Goal: Information Seeking & Learning: Learn about a topic

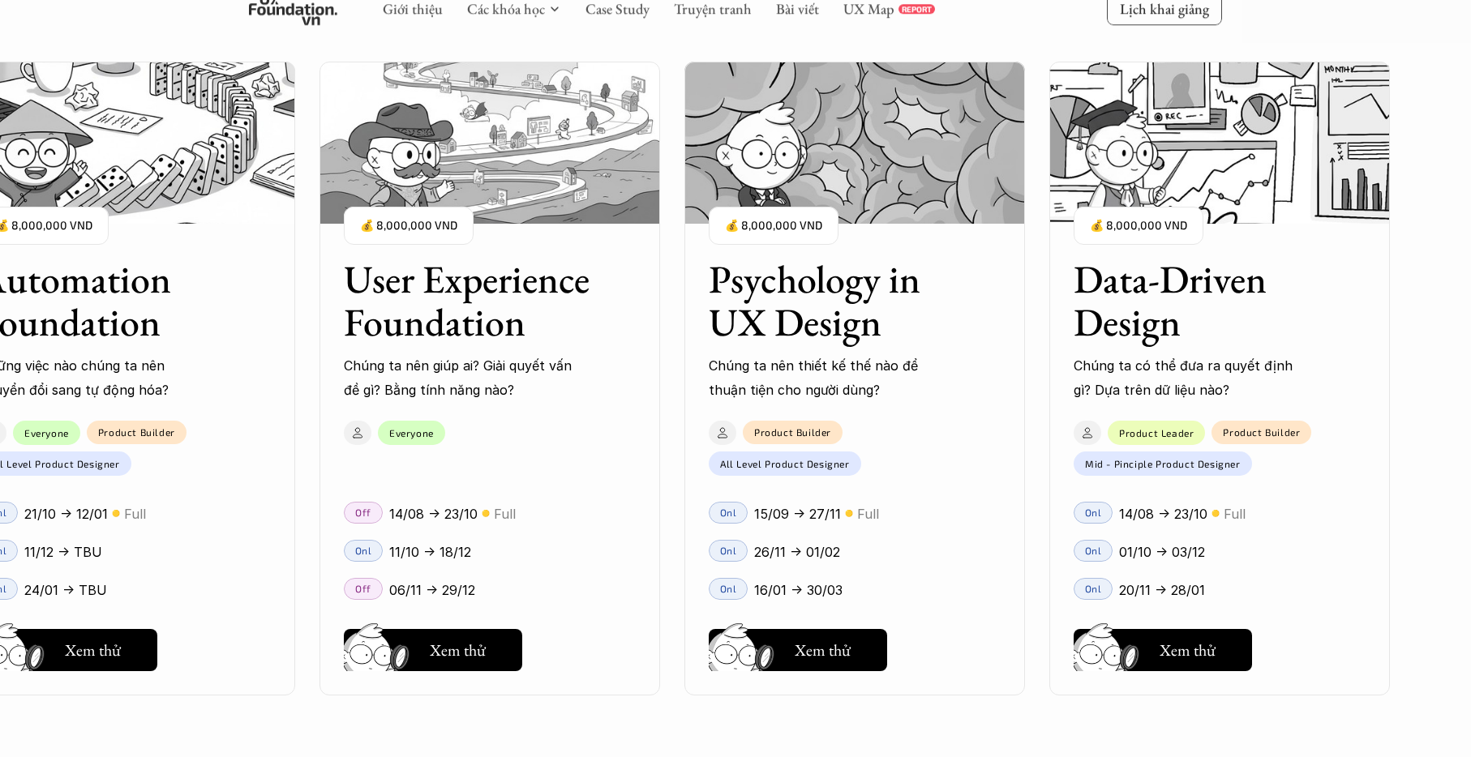
scroll to position [2101, 0]
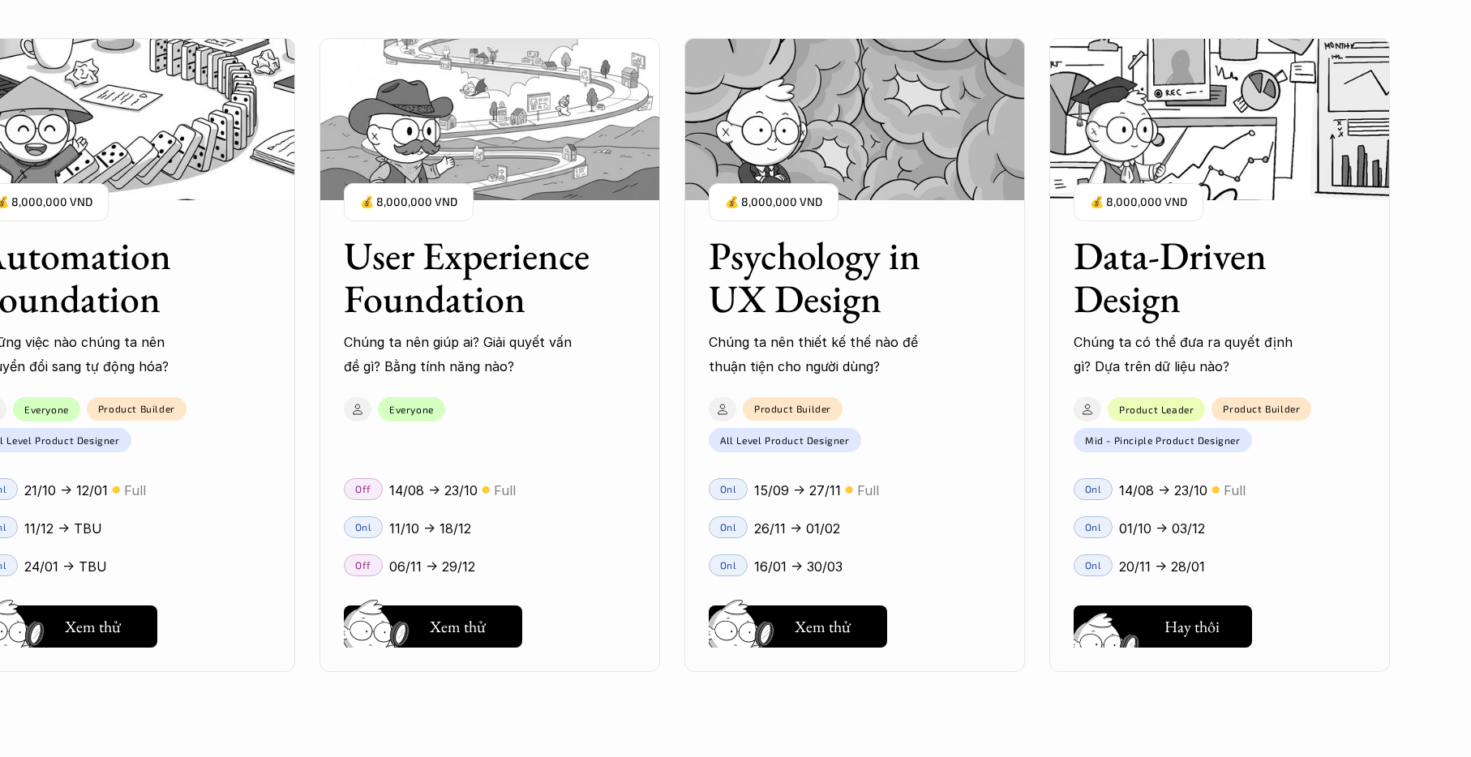
click at [1180, 640] on h5 "Xem thử" at bounding box center [1189, 630] width 60 height 23
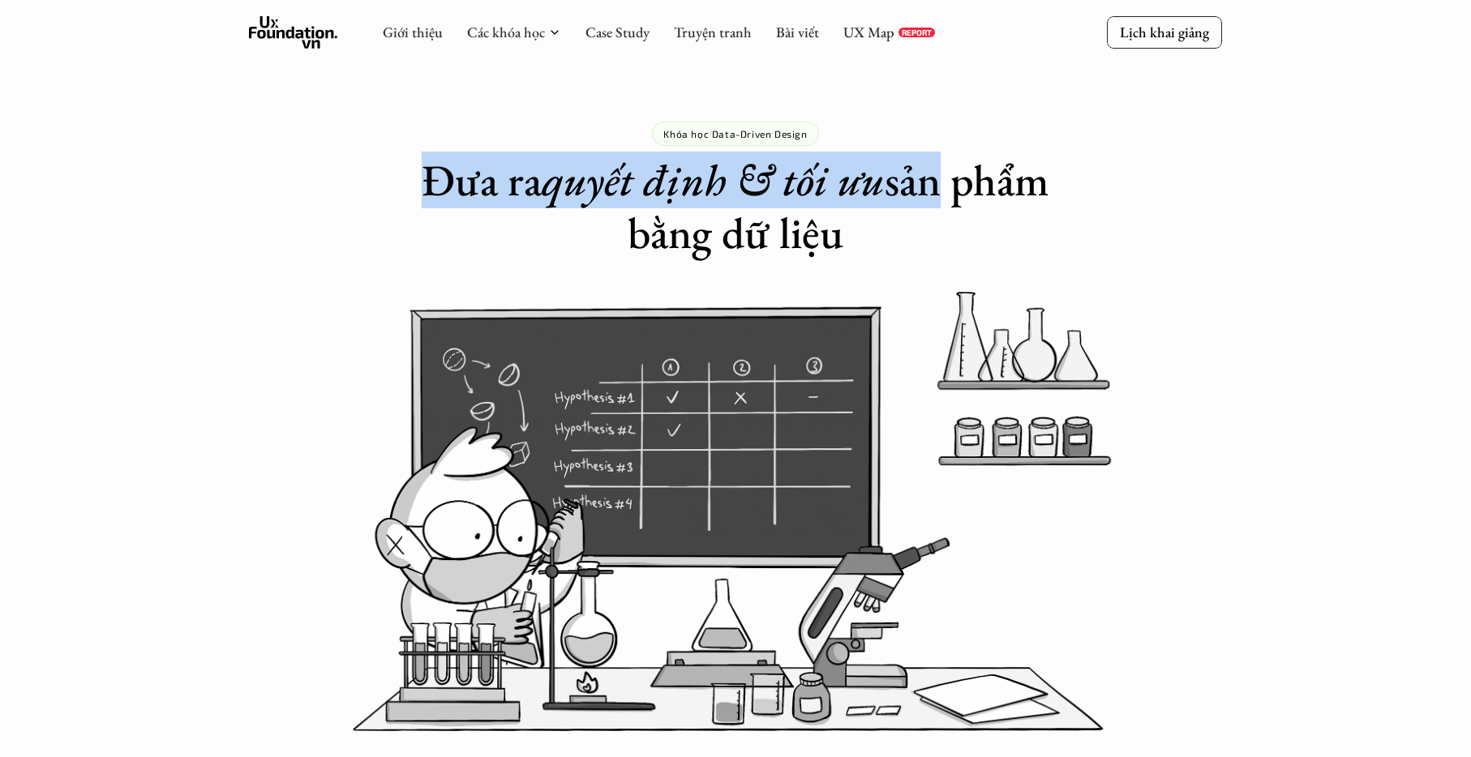
drag, startPoint x: 490, startPoint y: 191, endPoint x: 933, endPoint y: 180, distance: 443.6
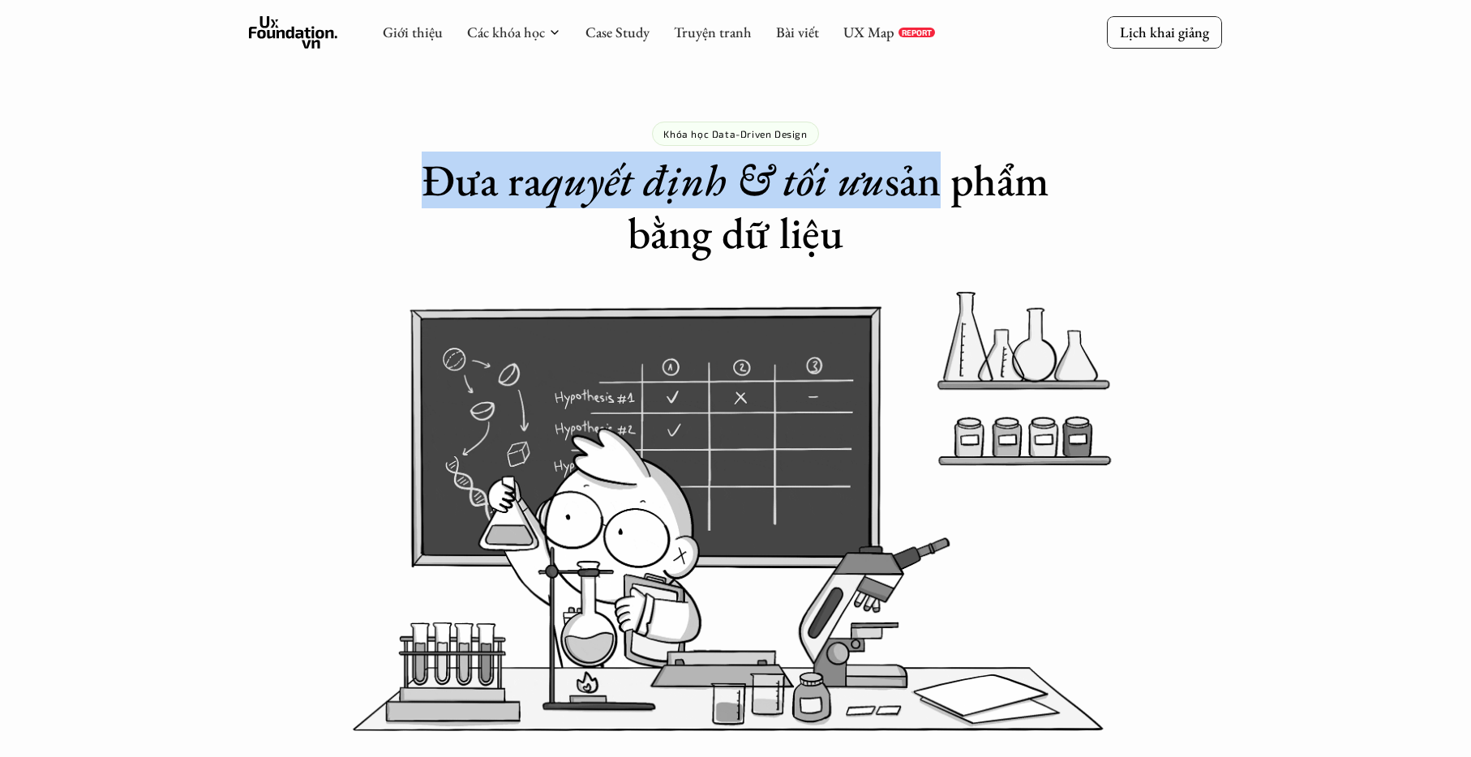
click at [933, 178] on h1 "Đưa ra quyết định & tối ưu sản phẩm bằng dữ liệu" at bounding box center [735, 206] width 649 height 105
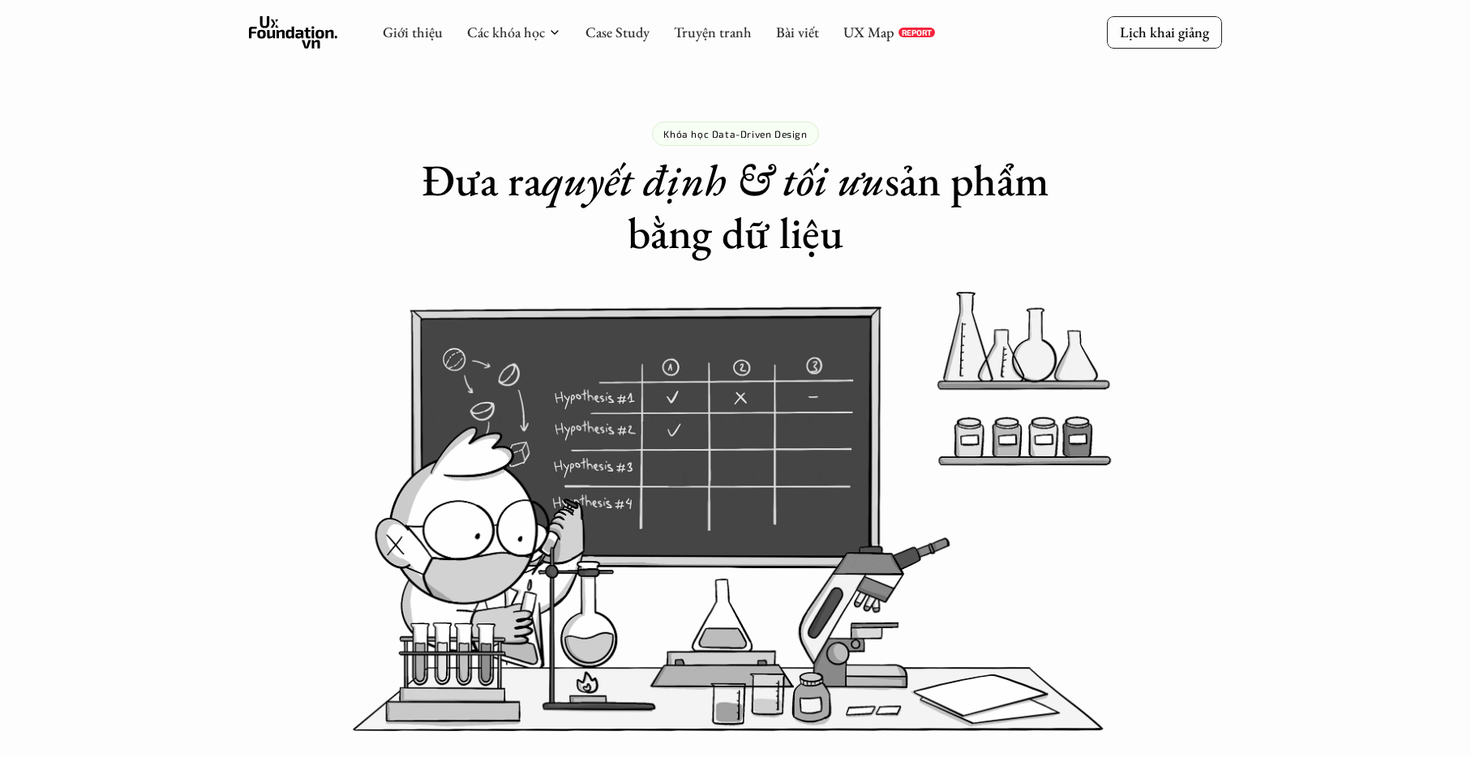
click at [743, 252] on h1 "Đưa ra quyết định & tối ưu sản phẩm bằng dữ liệu" at bounding box center [735, 206] width 649 height 105
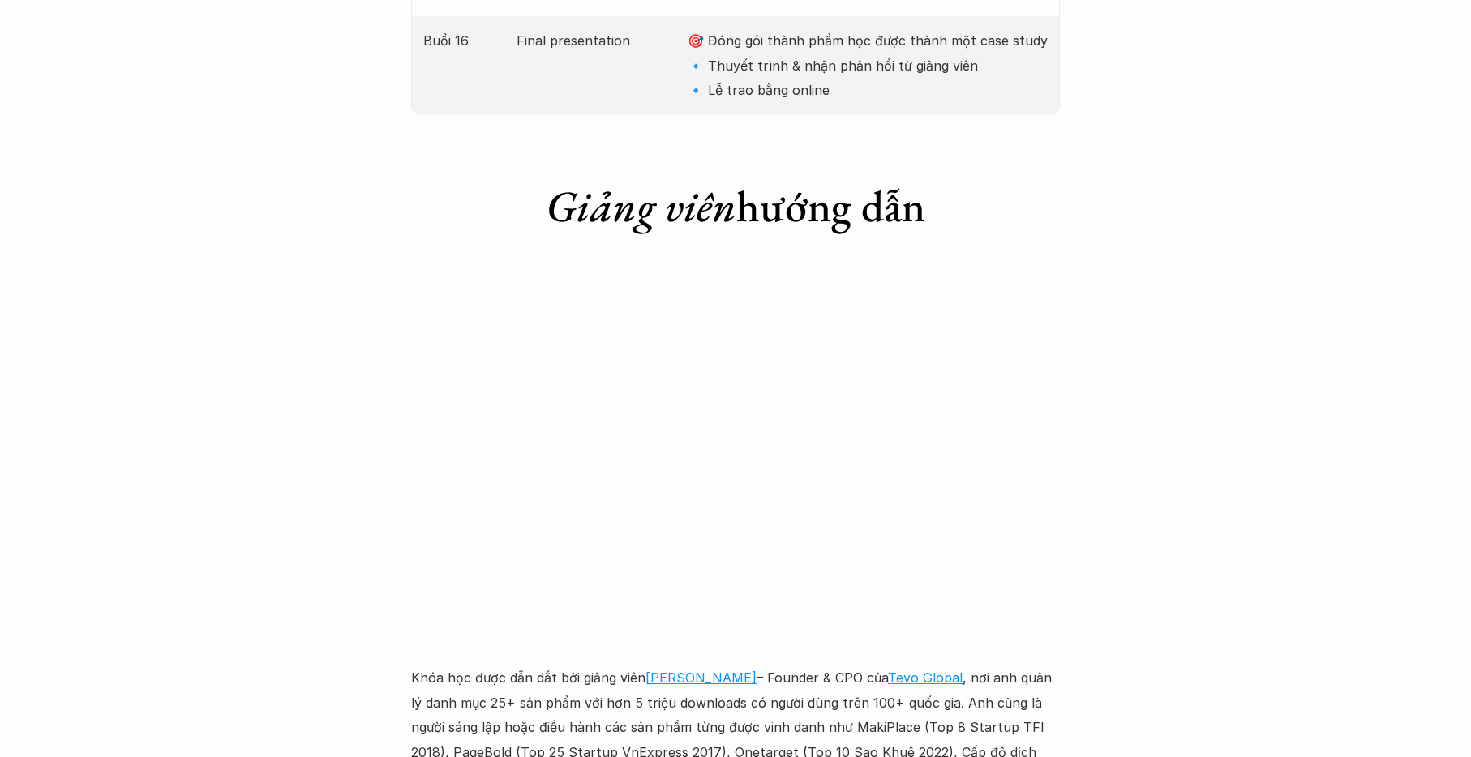
scroll to position [4314, 0]
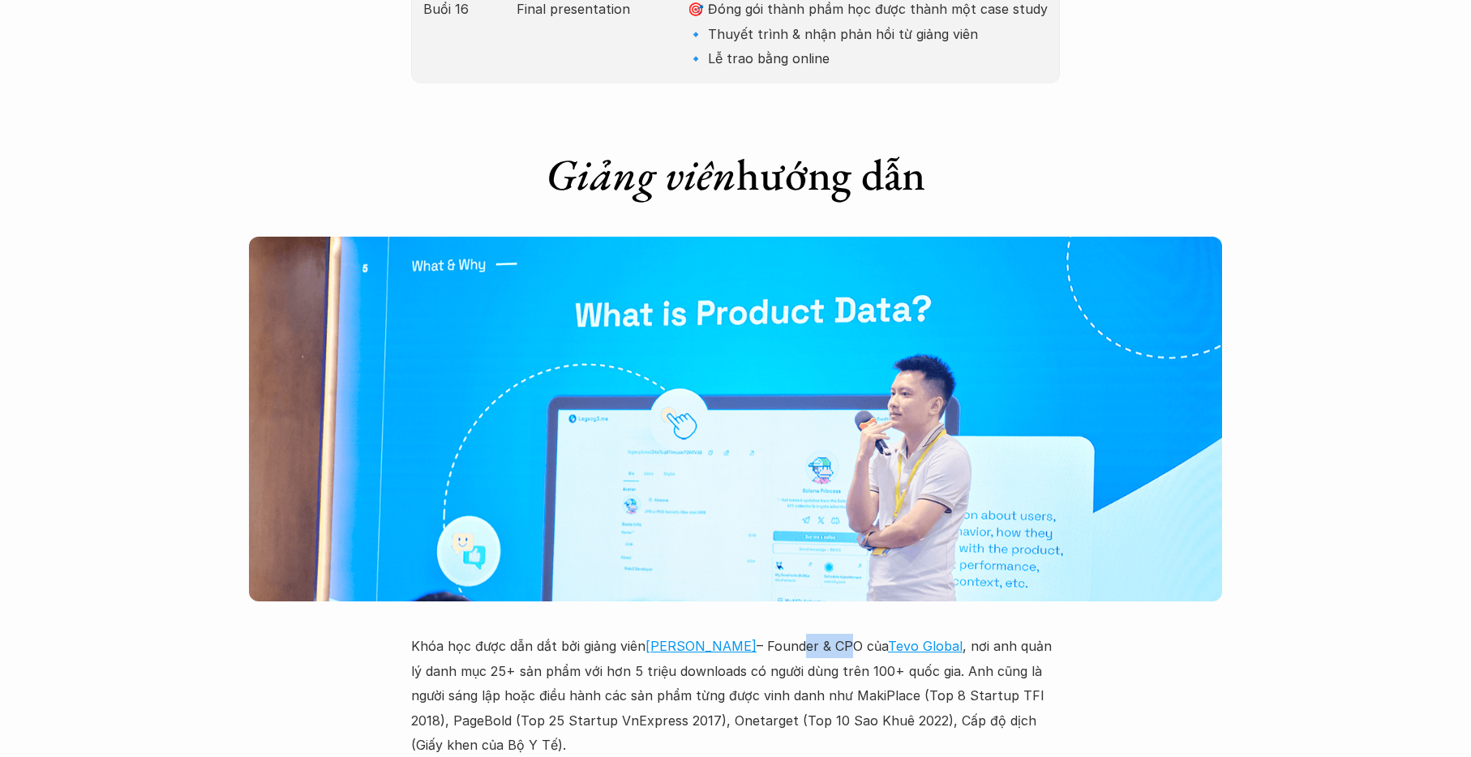
drag, startPoint x: 790, startPoint y: 525, endPoint x: 842, endPoint y: 521, distance: 52.0
click at [834, 634] on p "Khóa học được dẫn dắt bởi giảng viên [PERSON_NAME] – Founder & CPO của Tevo Glo…" at bounding box center [735, 695] width 649 height 123
click at [979, 634] on p "Khóa học được dẫn dắt bởi giảng viên [PERSON_NAME] – Founder & CPO của Tevo Glo…" at bounding box center [735, 695] width 649 height 123
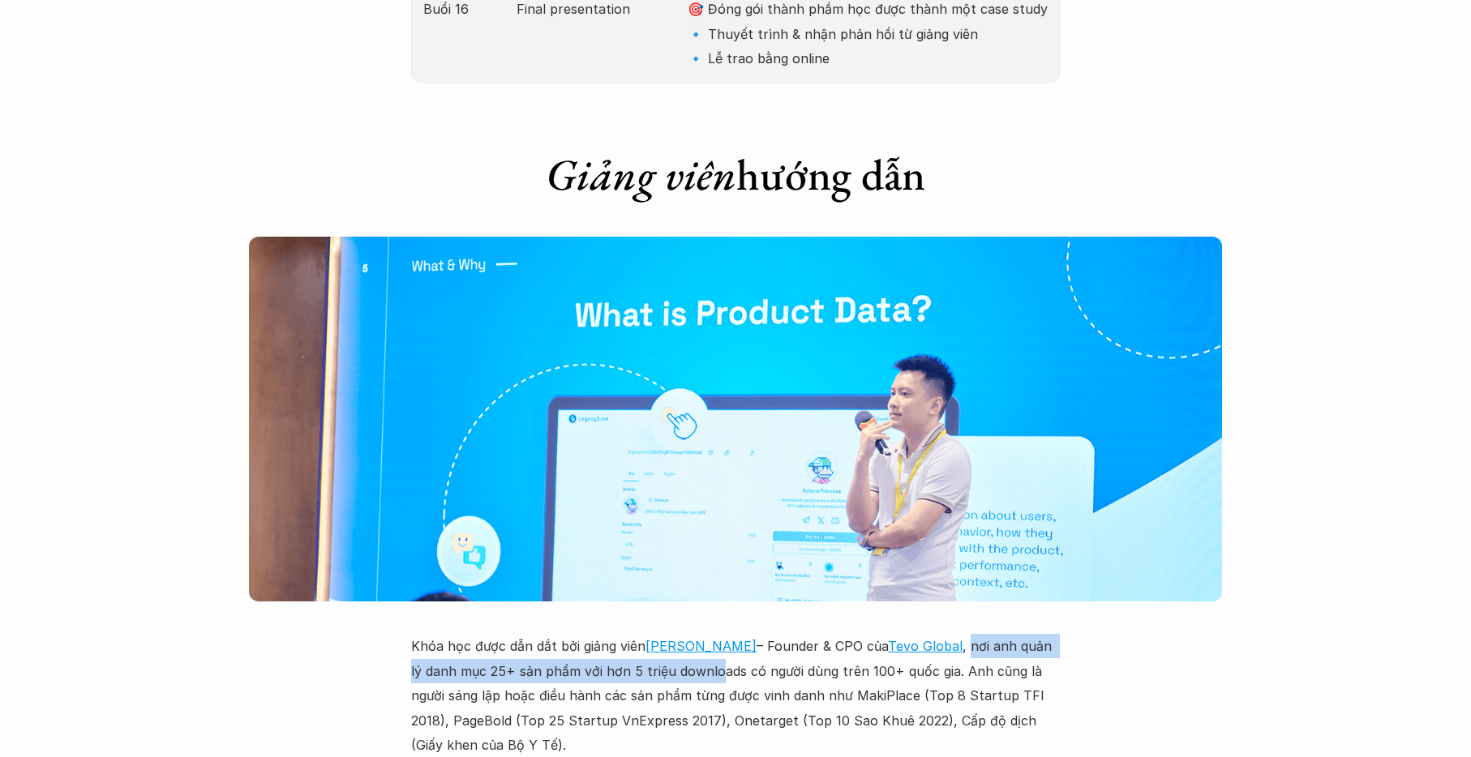
drag, startPoint x: 960, startPoint y: 524, endPoint x: 703, endPoint y: 550, distance: 258.4
click at [703, 634] on p "Khóa học được dẫn dắt bởi giảng viên [PERSON_NAME] – Founder & CPO của Tevo Glo…" at bounding box center [735, 695] width 649 height 123
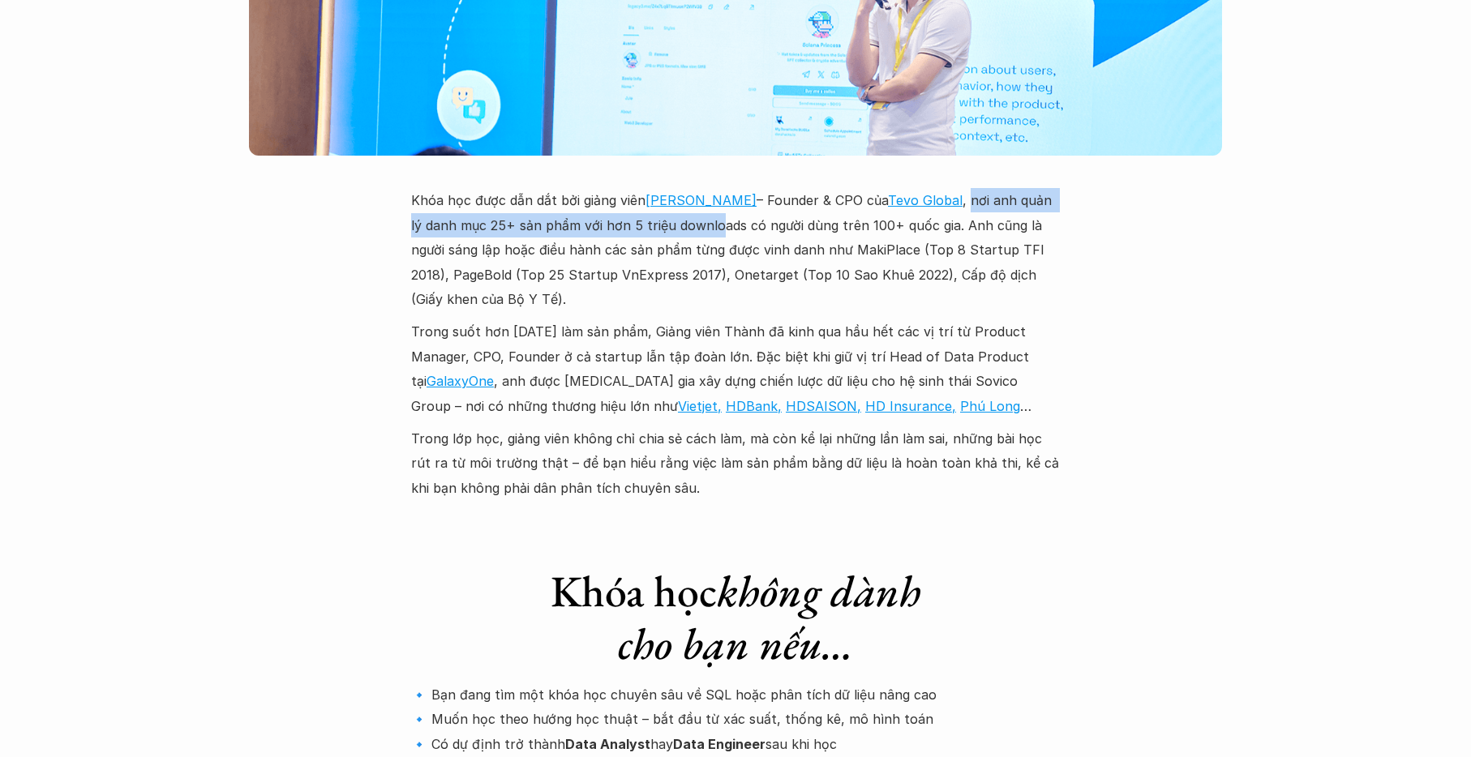
scroll to position [4775, 0]
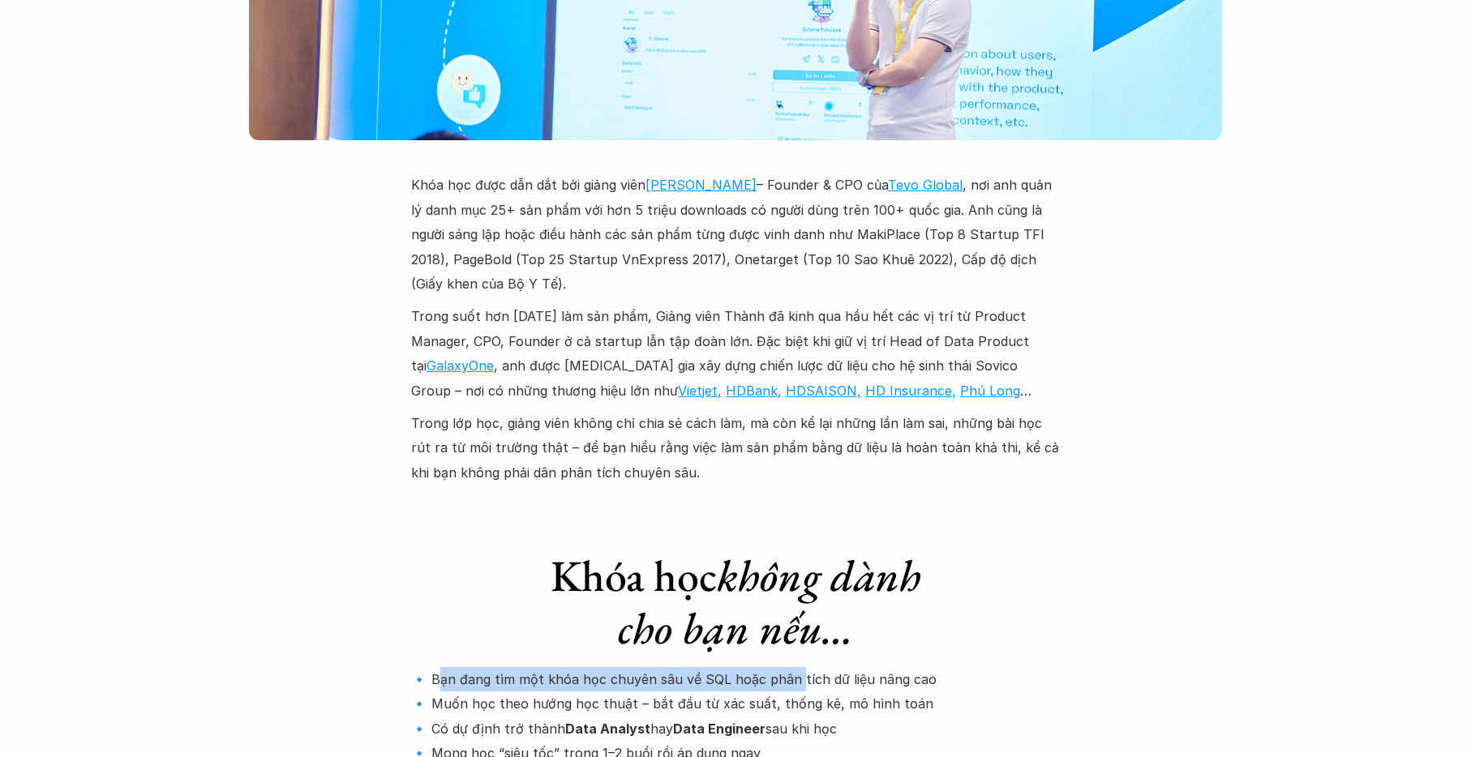
drag, startPoint x: 436, startPoint y: 558, endPoint x: 808, endPoint y: 559, distance: 371.3
click at [797, 667] on p "🔹 Bạn đang tìm một khóa học chuyên sâu về SQL hoặc phân tích dữ liệu nâng cao 🔹…" at bounding box center [735, 728] width 649 height 123
drag, startPoint x: 830, startPoint y: 558, endPoint x: 700, endPoint y: 560, distance: 129.7
click at [829, 667] on p "🔹 Bạn đang tìm một khóa học chuyên sâu về SQL hoặc phân tích dữ liệu nâng cao 🔹…" at bounding box center [735, 728] width 649 height 123
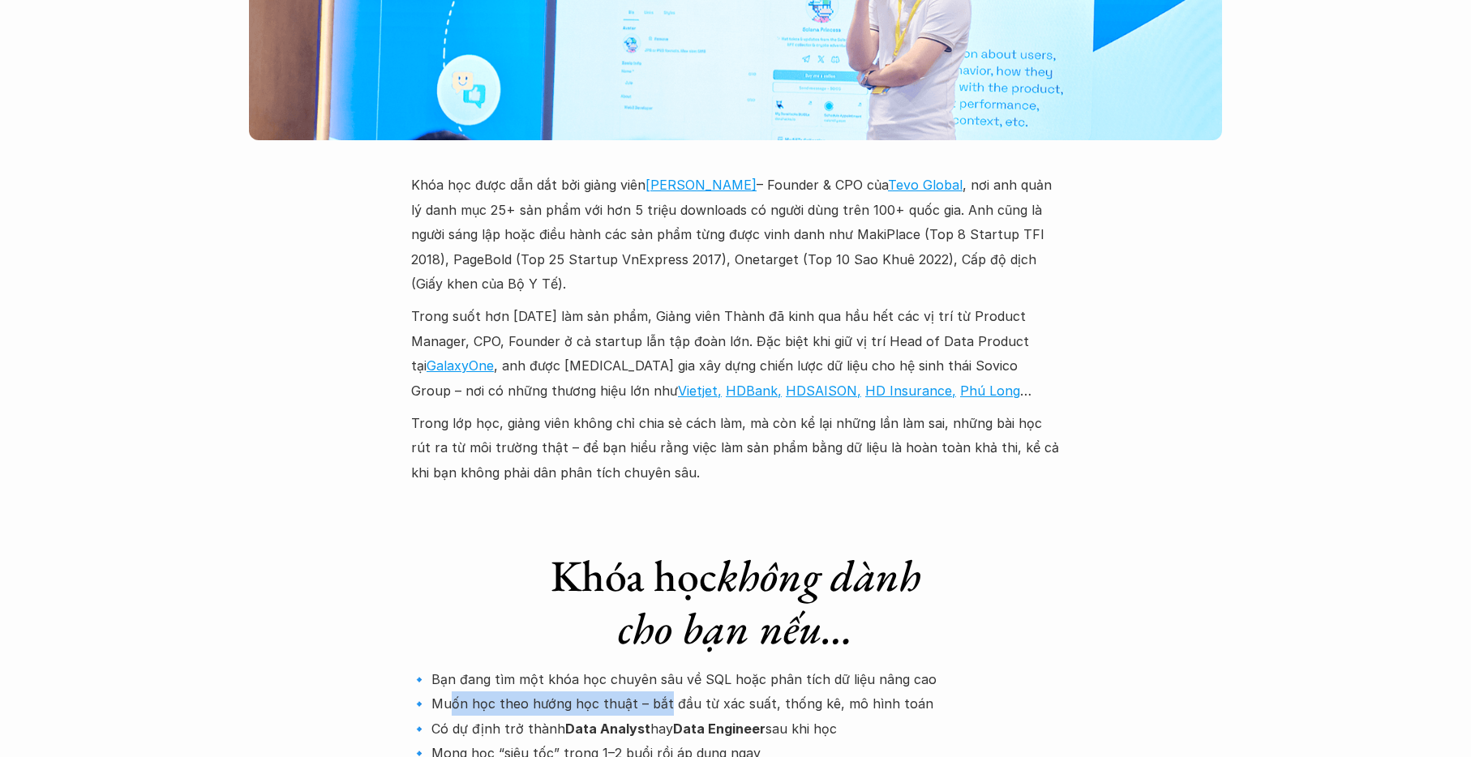
drag, startPoint x: 453, startPoint y: 586, endPoint x: 662, endPoint y: 577, distance: 208.6
click at [662, 667] on p "🔹 Bạn đang tìm một khóa học chuyên sâu về SQL hoặc phân tích dữ liệu nâng cao 🔹…" at bounding box center [735, 728] width 649 height 123
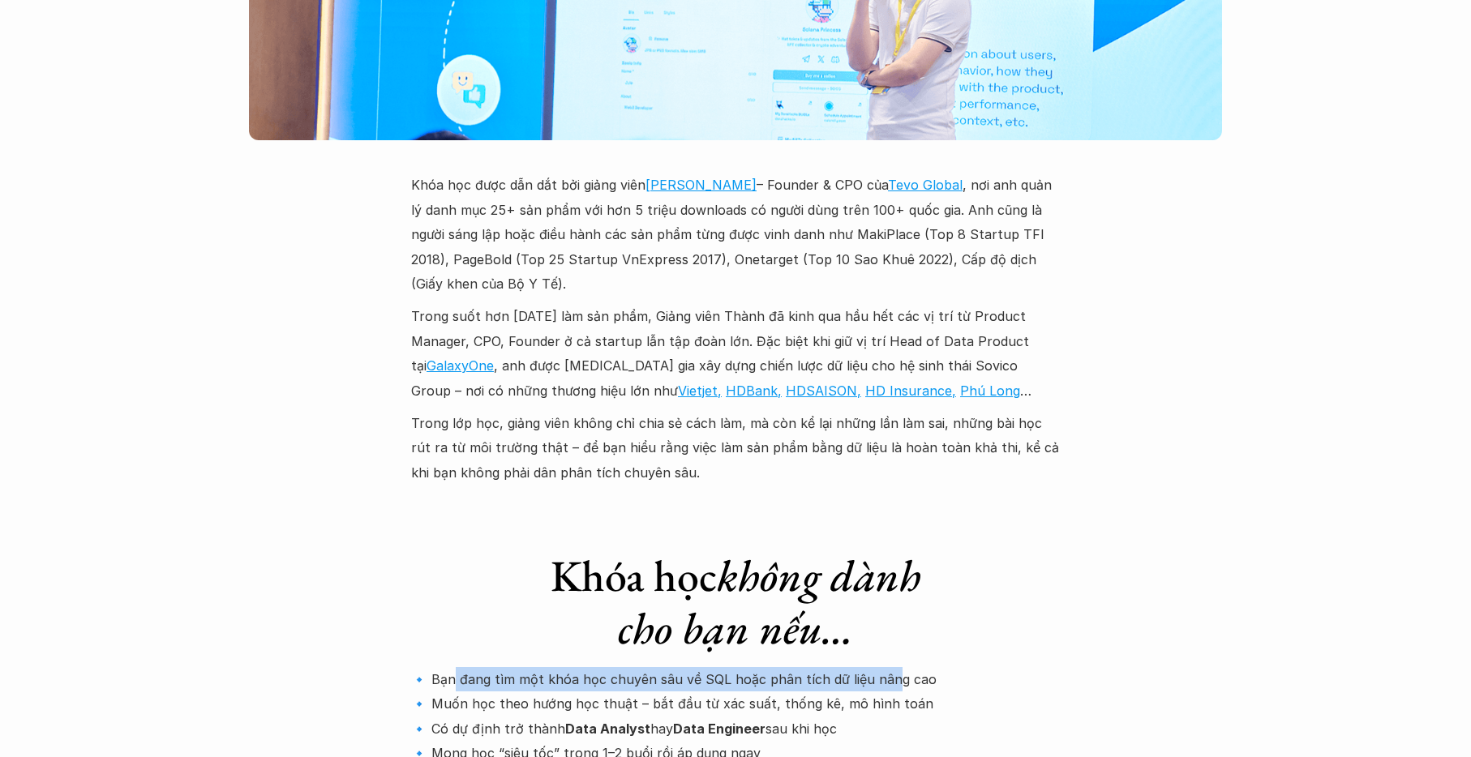
drag, startPoint x: 561, startPoint y: 556, endPoint x: 889, endPoint y: 558, distance: 327.5
click at [889, 667] on p "🔹 Bạn đang tìm một khóa học chuyên sâu về SQL hoặc phân tích dữ liệu nâng cao 🔹…" at bounding box center [735, 728] width 649 height 123
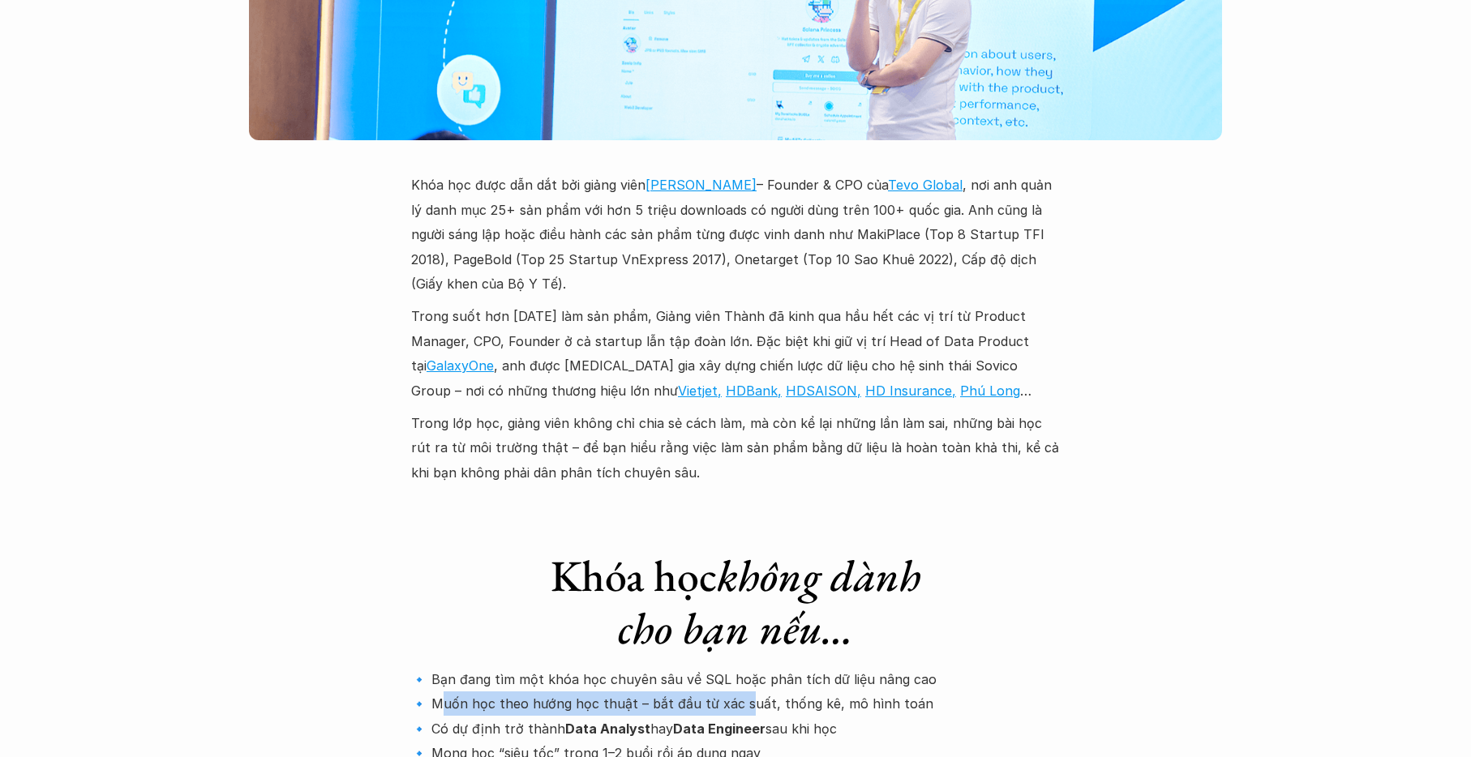
drag, startPoint x: 448, startPoint y: 587, endPoint x: 740, endPoint y: 584, distance: 292.7
click at [740, 667] on p "🔹 Bạn đang tìm một khóa học chuyên sâu về SQL hoặc phân tích dữ liệu nâng cao 🔹…" at bounding box center [735, 728] width 649 height 123
click at [760, 667] on p "🔹 Bạn đang tìm một khóa học chuyên sâu về SQL hoặc phân tích dữ liệu nâng cao 🔹…" at bounding box center [735, 728] width 649 height 123
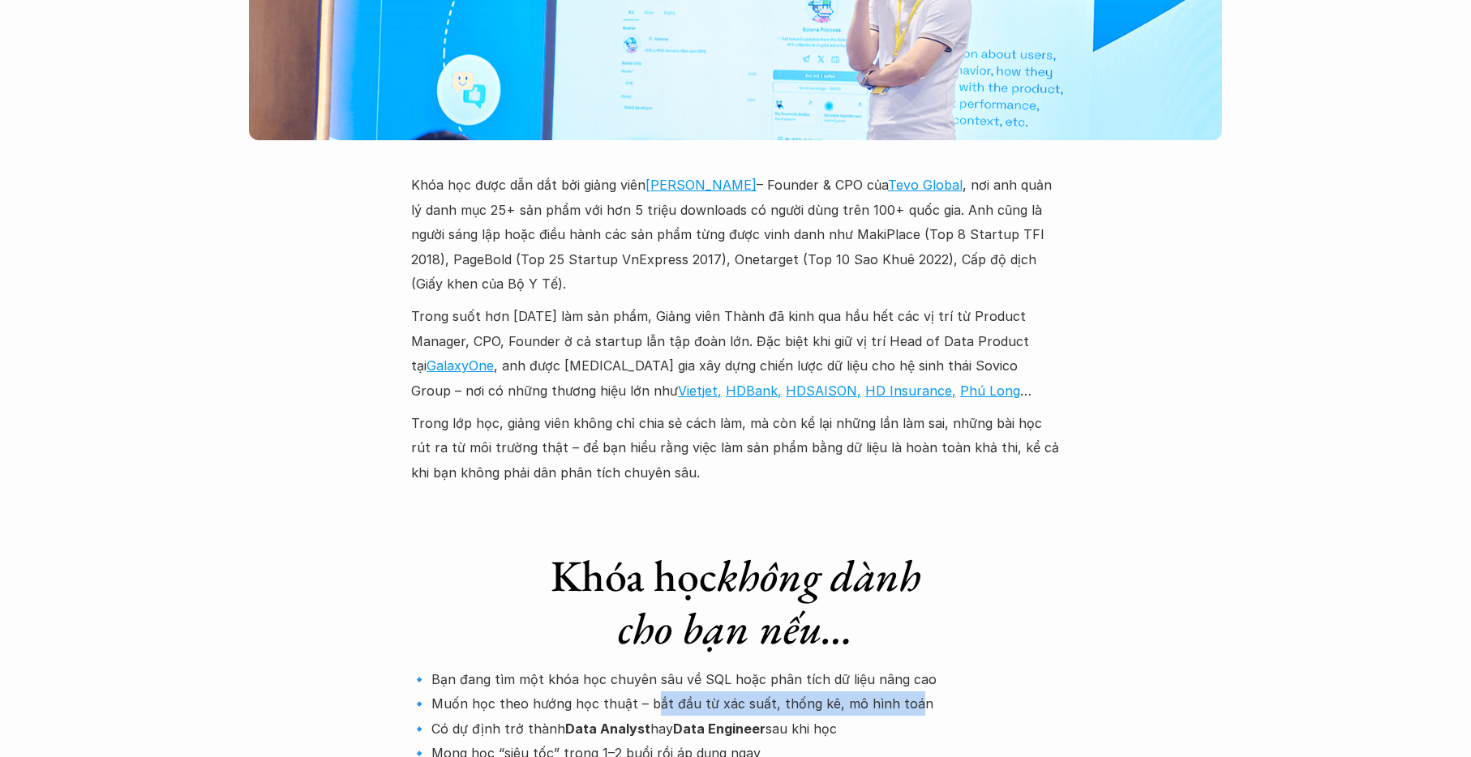
drag, startPoint x: 649, startPoint y: 585, endPoint x: 897, endPoint y: 582, distance: 248.9
click at [897, 667] on p "🔹 Bạn đang tìm một khóa học chuyên sâu về SQL hoặc phân tích dữ liệu nâng cao 🔹…" at bounding box center [735, 728] width 649 height 123
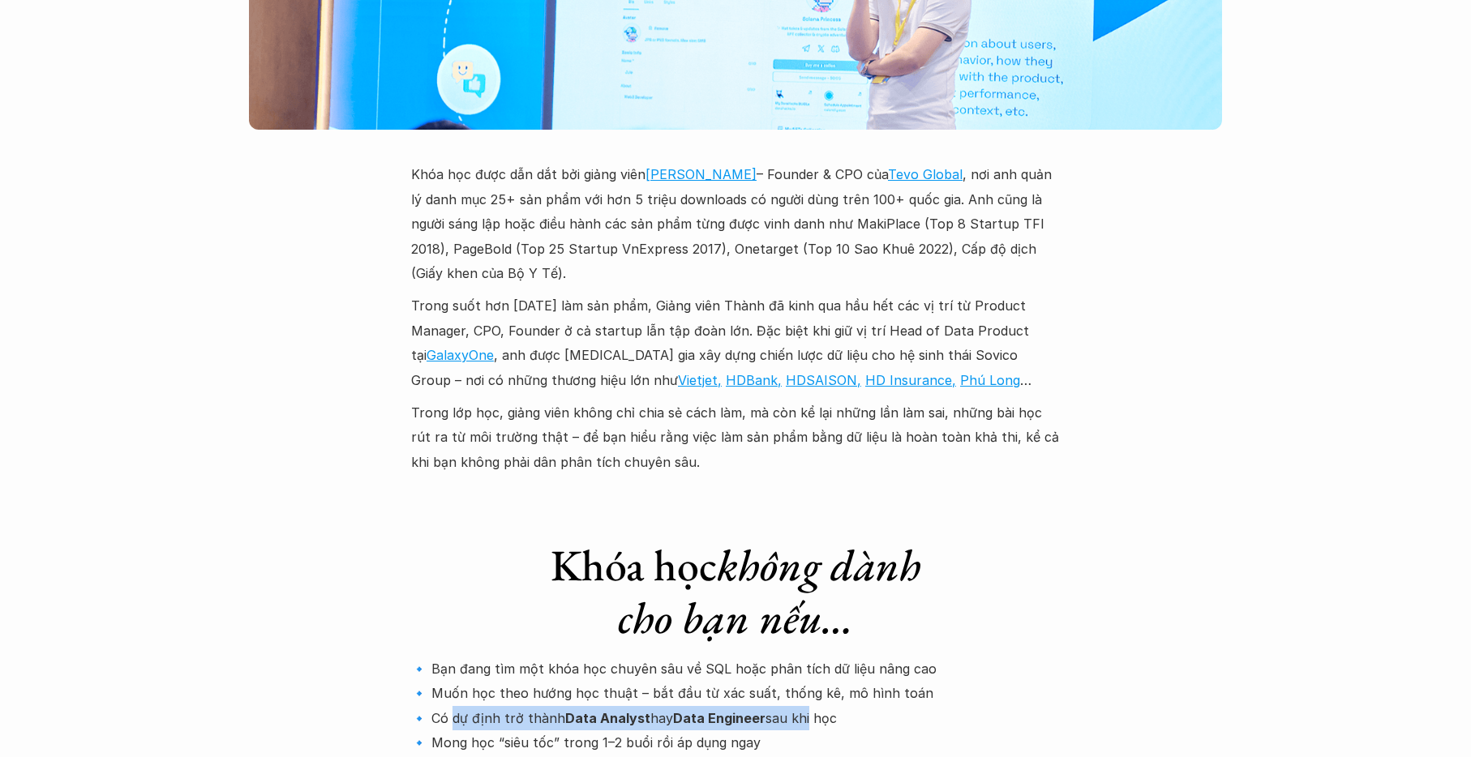
drag, startPoint x: 529, startPoint y: 593, endPoint x: 805, endPoint y: 595, distance: 276.5
click at [805, 657] on p "🔹 Bạn đang tìm một khóa học chuyên sâu về SQL hoặc phân tích dữ liệu nâng cao 🔹…" at bounding box center [735, 718] width 649 height 123
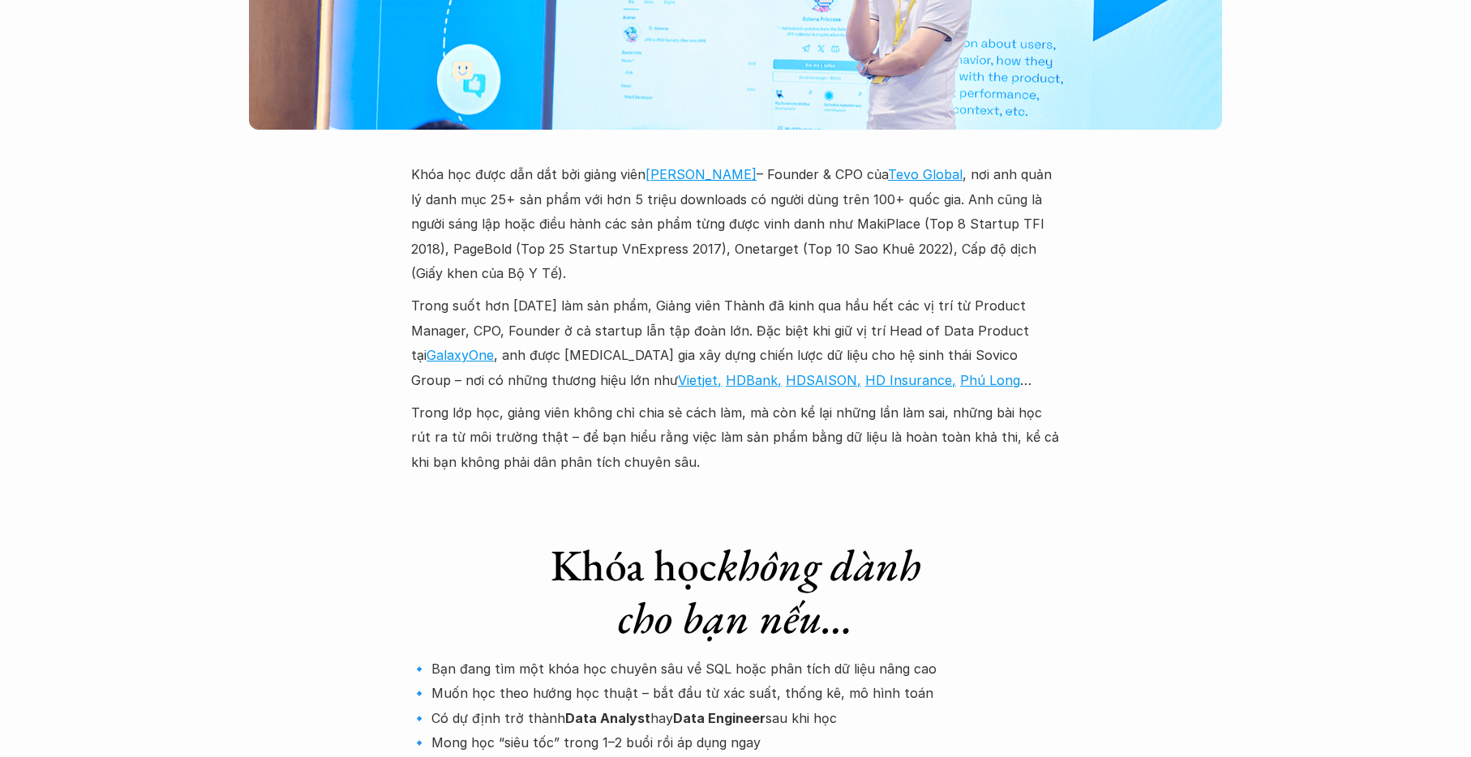
drag, startPoint x: 461, startPoint y: 624, endPoint x: 444, endPoint y: 622, distance: 17.2
click at [461, 657] on p "🔹 Bạn đang tìm một khóa học chuyên sâu về SQL hoặc phân tích dữ liệu nâng cao 🔹…" at bounding box center [735, 718] width 649 height 123
drag, startPoint x: 493, startPoint y: 619, endPoint x: 741, endPoint y: 620, distance: 248.1
click at [741, 657] on p "🔹 Bạn đang tìm một khóa học chuyên sâu về SQL hoặc phân tích dữ liệu nâng cao 🔹…" at bounding box center [735, 718] width 649 height 123
drag, startPoint x: 440, startPoint y: 651, endPoint x: 658, endPoint y: 650, distance: 217.3
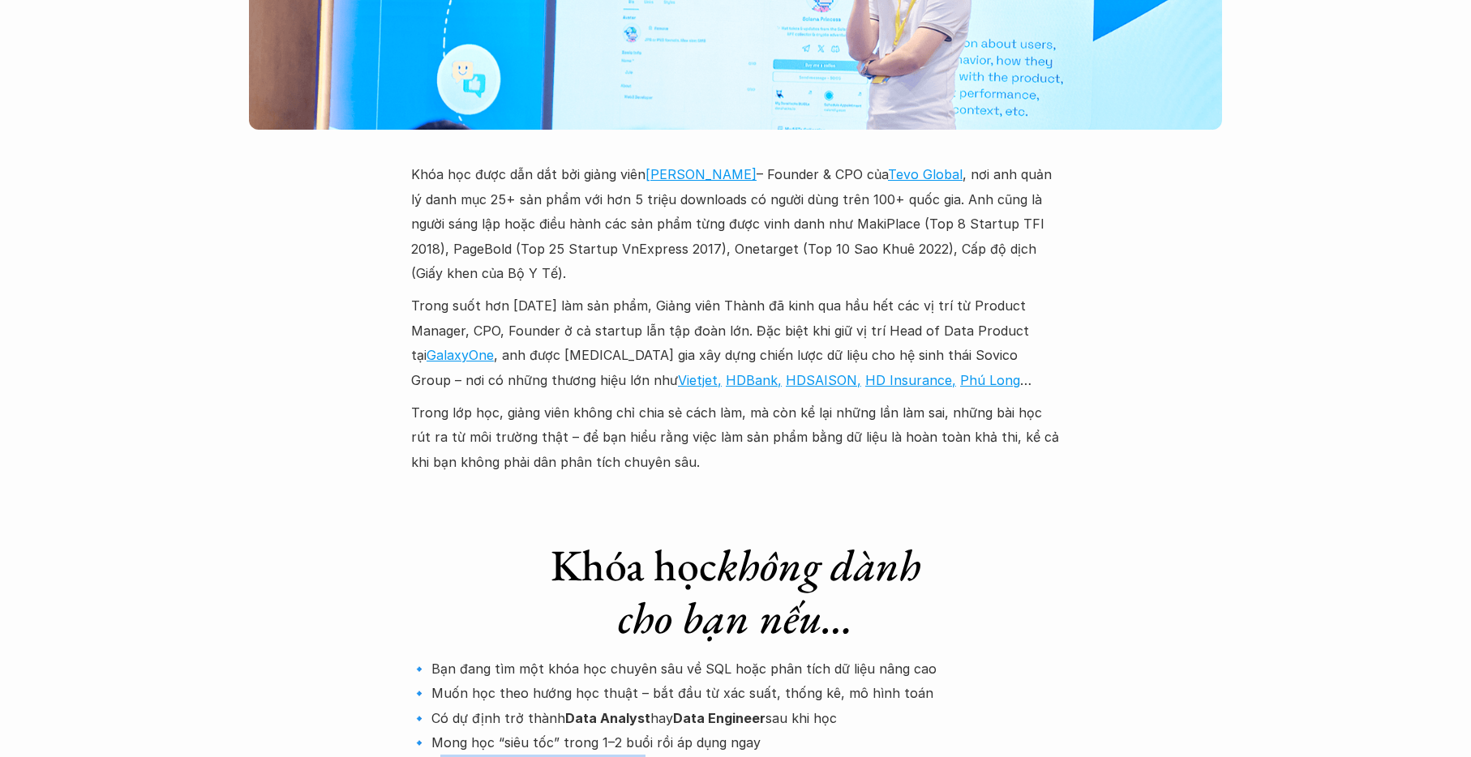
click at [640, 657] on p "🔹 Bạn đang tìm một khóa học chuyên sâu về SQL hoặc phân tích dữ liệu nâng cao 🔹…" at bounding box center [735, 718] width 649 height 123
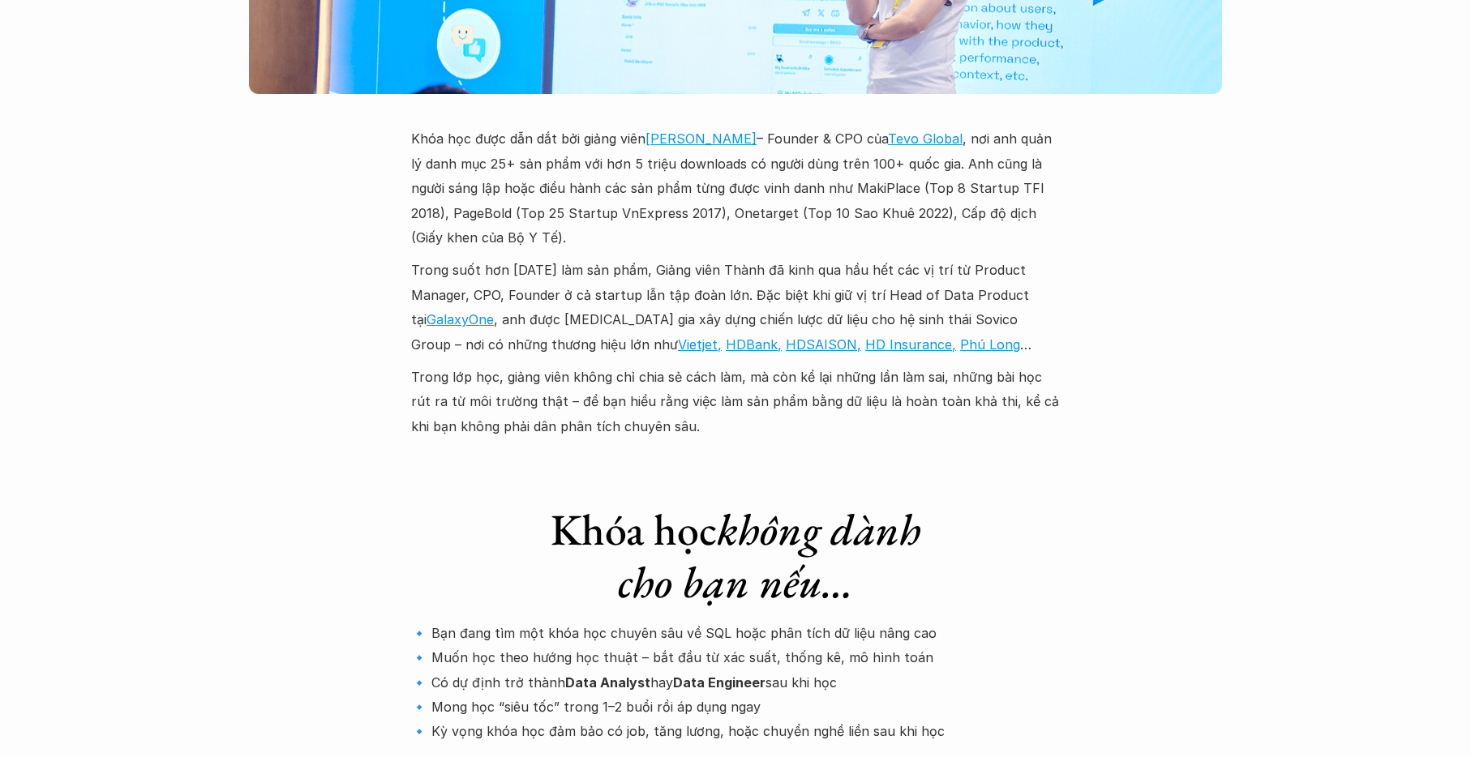
click at [796, 752] on div at bounding box center [735, 765] width 649 height 27
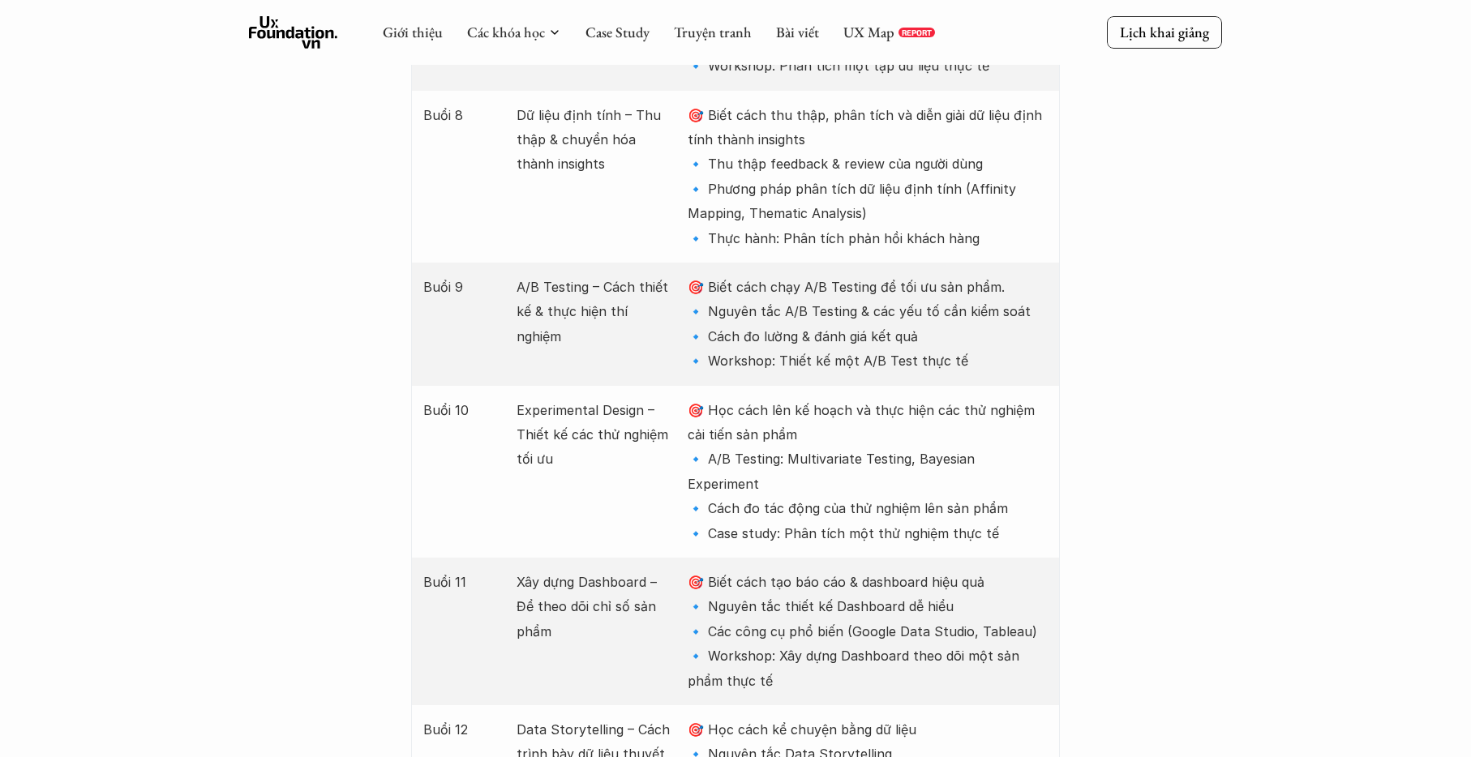
scroll to position [3179, 0]
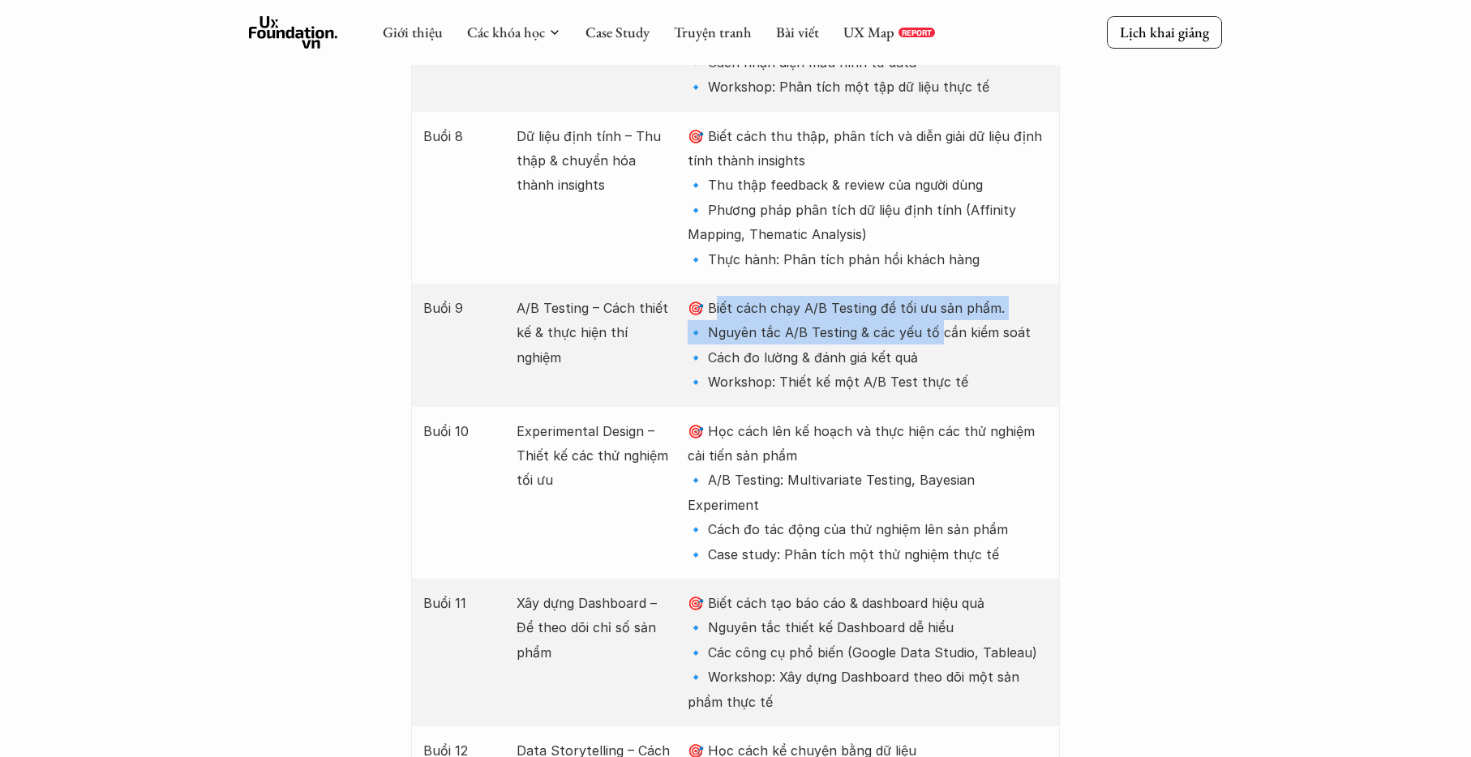
drag, startPoint x: 880, startPoint y: 216, endPoint x: 928, endPoint y: 225, distance: 49.5
click at [935, 296] on p "🎯 Biết cách chạy A/B Testing để tối ưu sản phẩm. 🔹 Nguyên tắc A/B Testing & các…" at bounding box center [868, 345] width 360 height 99
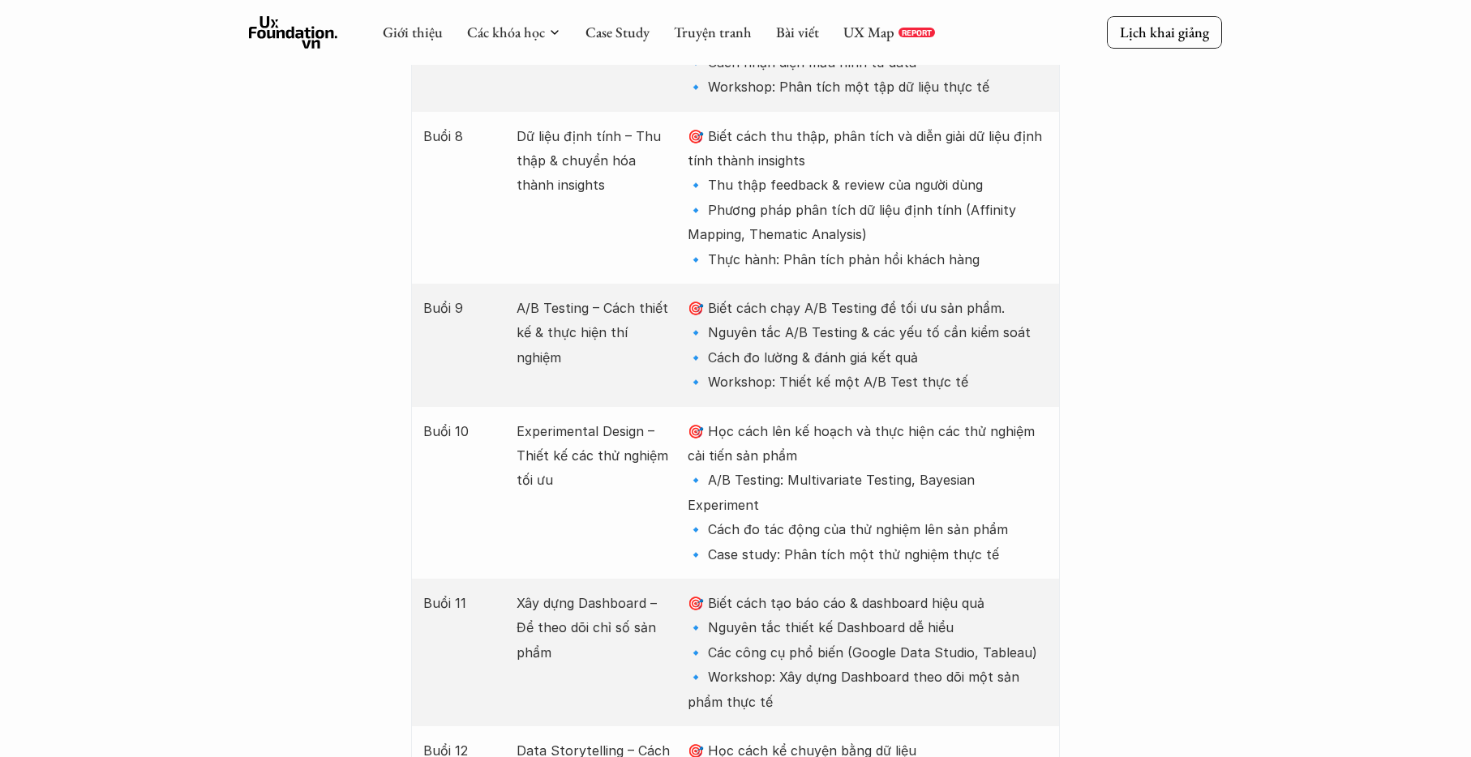
drag, startPoint x: 912, startPoint y: 235, endPoint x: 1070, endPoint y: 238, distance: 158.1
click at [1067, 238] on div "Giới thiệu Các khóa học Case Study Truyện tranh Bài viết UX Map REPORT Lịch kha…" at bounding box center [735, 502] width 1471 height 7363
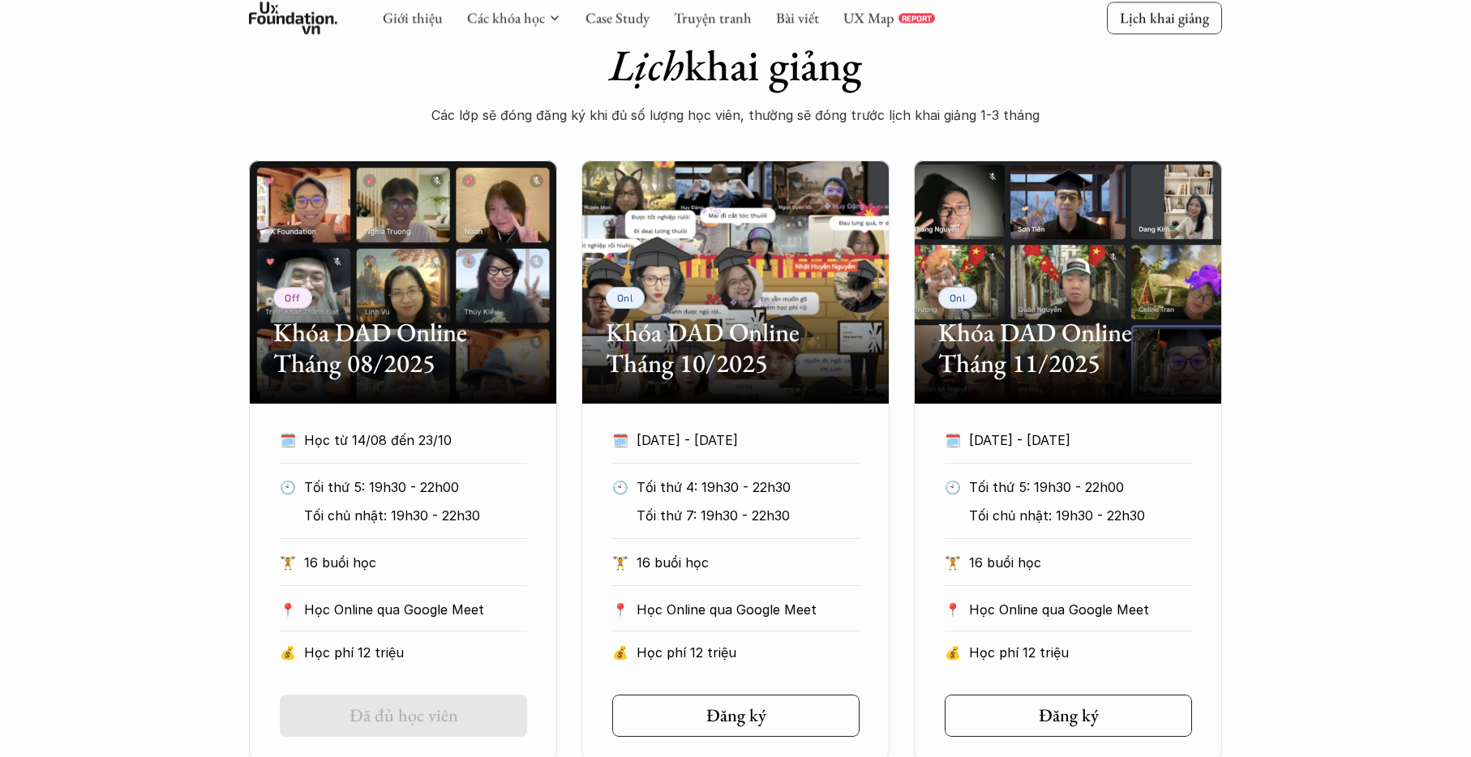
scroll to position [873, 0]
